Goal: Communication & Community: Share content

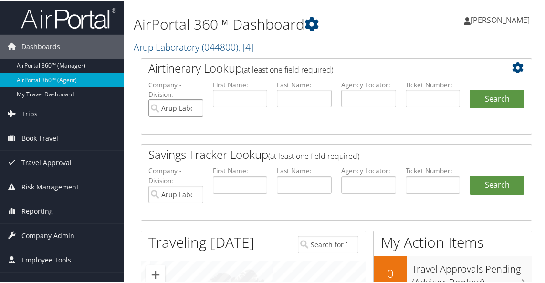
click at [196, 108] on input "Arup Laboratory" at bounding box center [175, 107] width 55 height 18
click at [362, 97] on input "text" at bounding box center [368, 98] width 55 height 18
type input "9w6tpf"
click at [481, 98] on button "Search" at bounding box center [496, 98] width 55 height 19
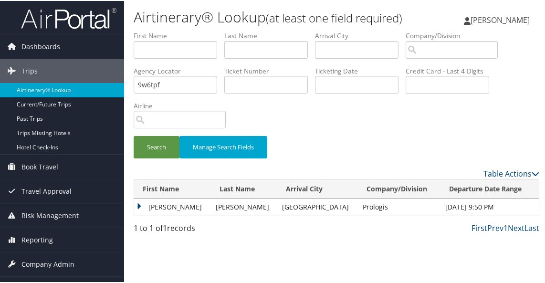
click at [140, 215] on td "CARLA" at bounding box center [172, 205] width 77 height 17
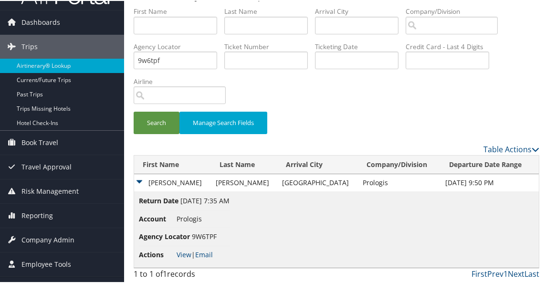
scroll to position [45, 0]
click at [179, 252] on link "View" at bounding box center [183, 253] width 15 height 9
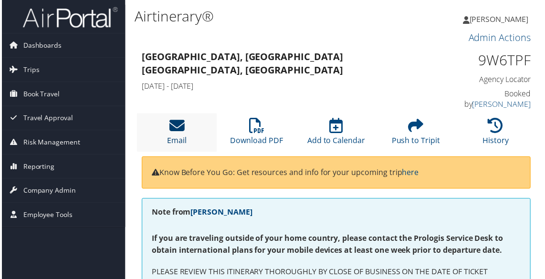
click at [183, 119] on icon at bounding box center [175, 126] width 15 height 15
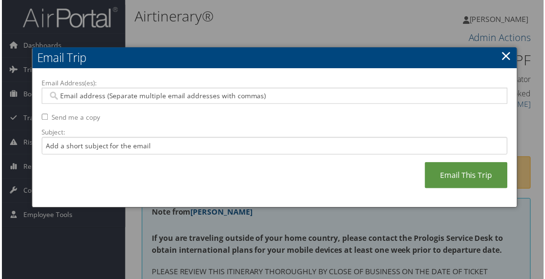
click at [92, 100] on input "Email Address(es):" at bounding box center [274, 97] width 456 height 10
type input "d"
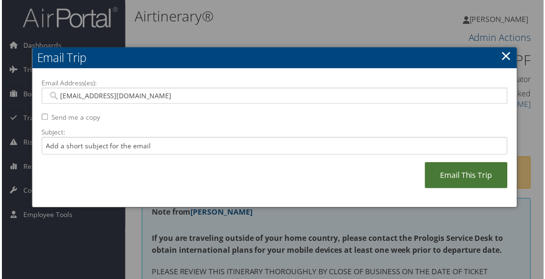
type input "[EMAIL_ADDRESS][DOMAIN_NAME]"
click at [459, 170] on link "Email This Trip" at bounding box center [466, 176] width 83 height 26
